Goal: Transaction & Acquisition: Subscribe to service/newsletter

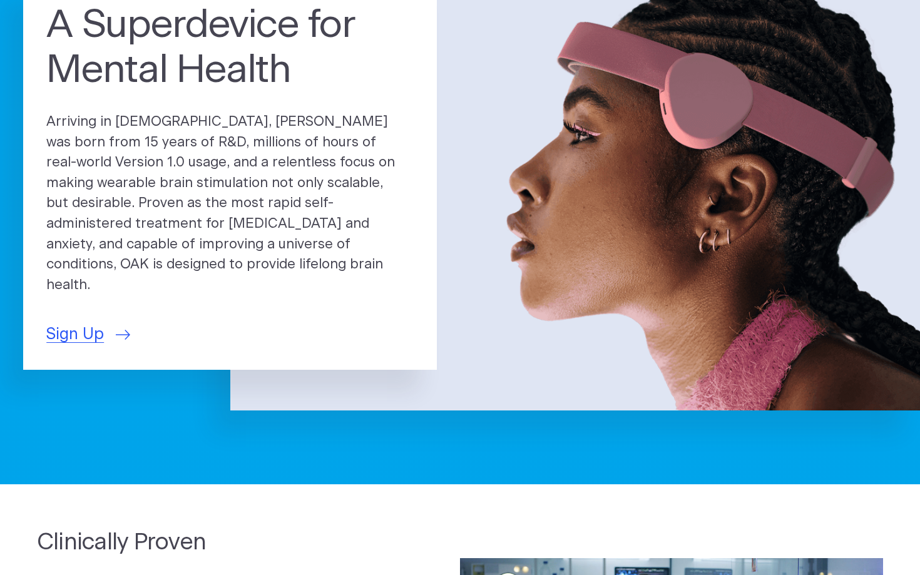
scroll to position [123, 0]
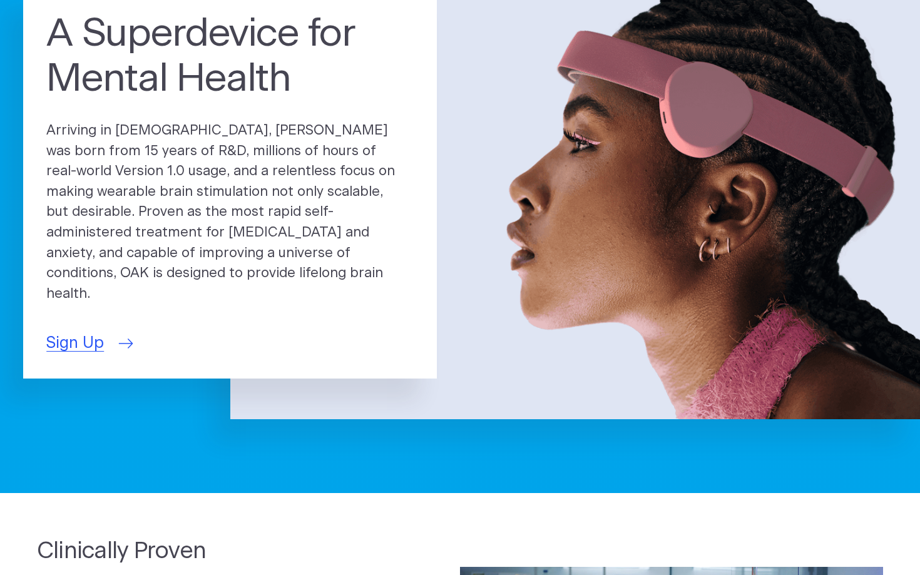
click at [95, 332] on span "Sign Up" at bounding box center [75, 344] width 58 height 24
